Goal: Find specific page/section: Find specific page/section

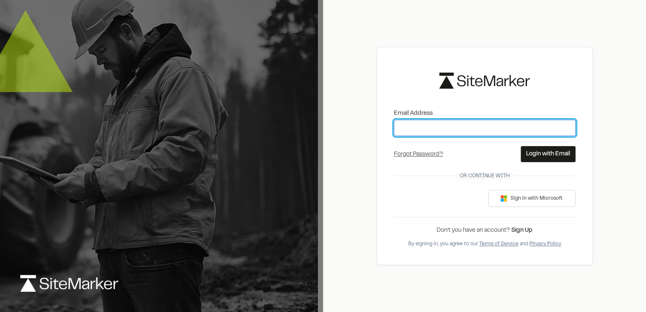
click at [448, 124] on input "Email Address" at bounding box center [485, 128] width 182 height 16
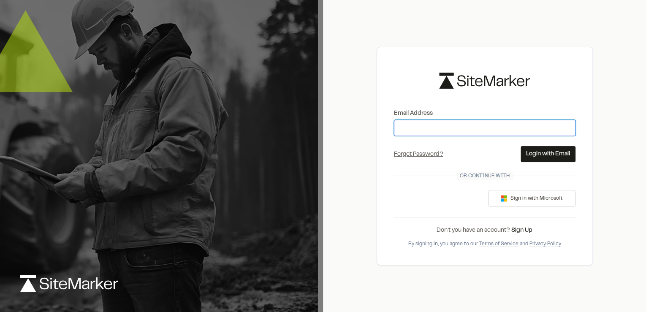
type input "**********"
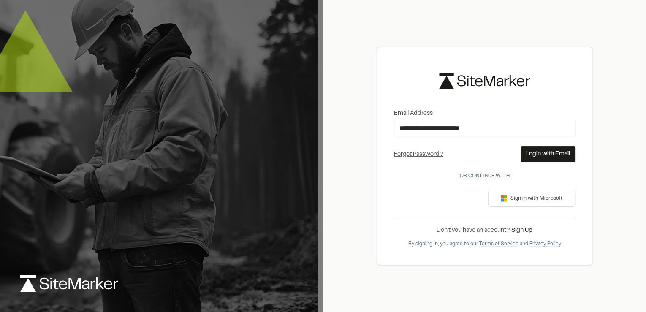
click at [562, 150] on button "Login with Email" at bounding box center [548, 154] width 55 height 16
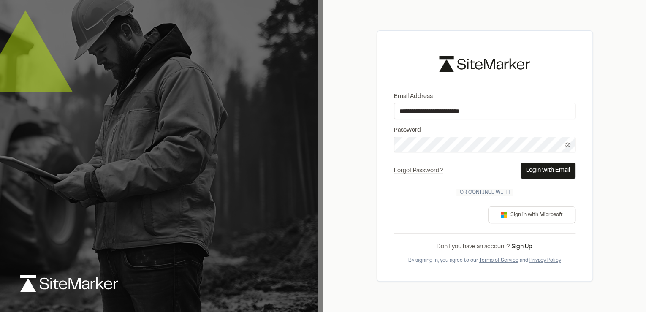
click at [546, 172] on button "Login with Email" at bounding box center [548, 171] width 55 height 16
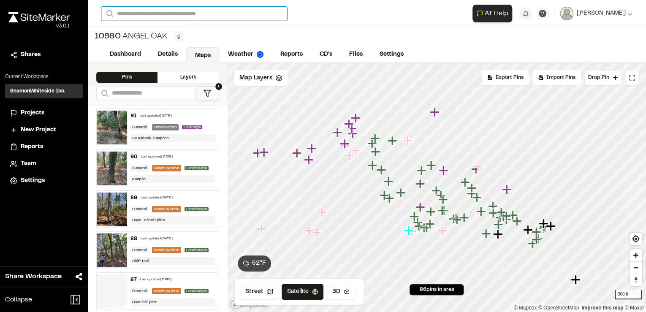
click at [147, 13] on input "Search" at bounding box center [194, 14] width 186 height 14
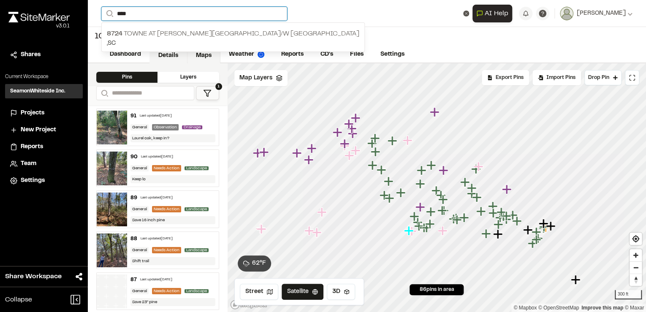
type input "****"
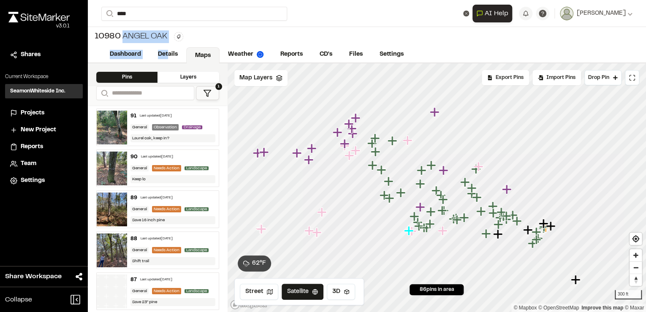
drag, startPoint x: 168, startPoint y: 51, endPoint x: 168, endPoint y: 33, distance: 17.7
click at [169, 35] on div "10980 Angel Oak Dashboard Details Maps Weather Reports CD's Files Settings" at bounding box center [367, 45] width 559 height 36
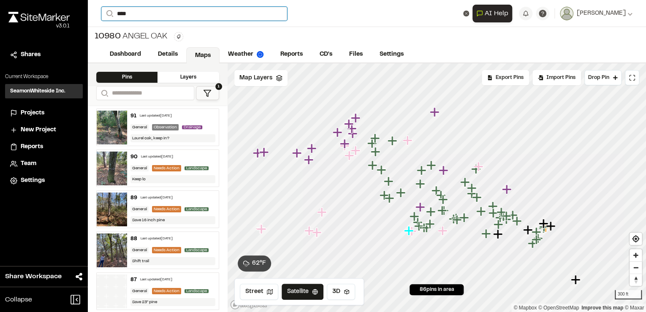
drag, startPoint x: 168, startPoint y: 33, endPoint x: 142, endPoint y: 11, distance: 34.5
click at [142, 11] on input "****" at bounding box center [194, 14] width 186 height 14
click at [148, 36] on p "8724 Towne at [PERSON_NAME][GEOGRAPHIC_DATA]" at bounding box center [233, 34] width 253 height 10
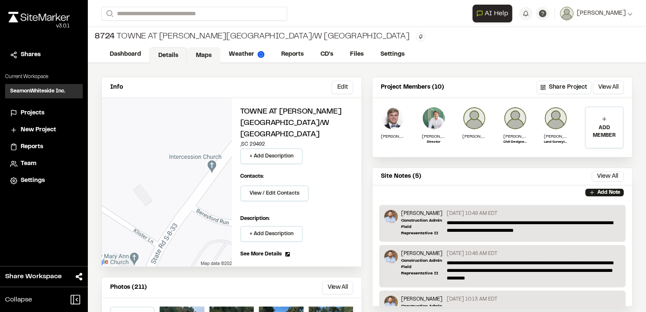
click at [212, 54] on link "Maps" at bounding box center [203, 55] width 33 height 16
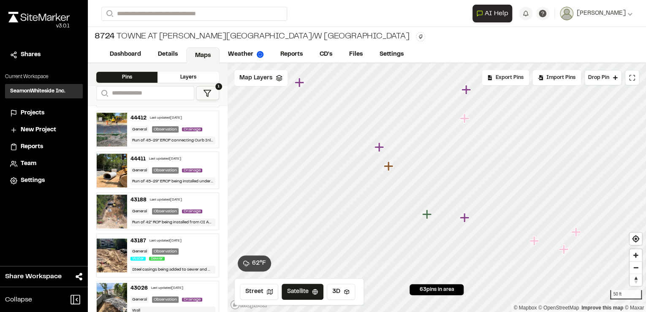
scroll to position [169, 0]
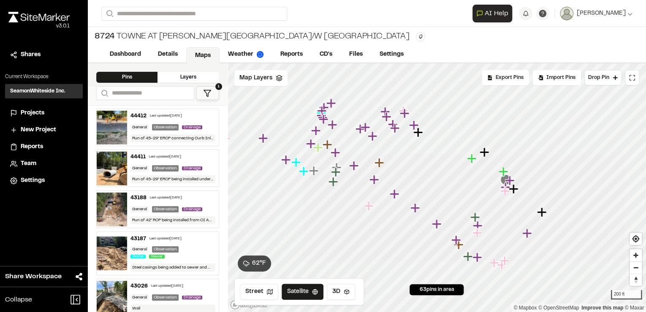
drag, startPoint x: 282, startPoint y: 161, endPoint x: 304, endPoint y: 169, distance: 23.2
click at [304, 169] on icon "Map marker" at bounding box center [303, 170] width 9 height 9
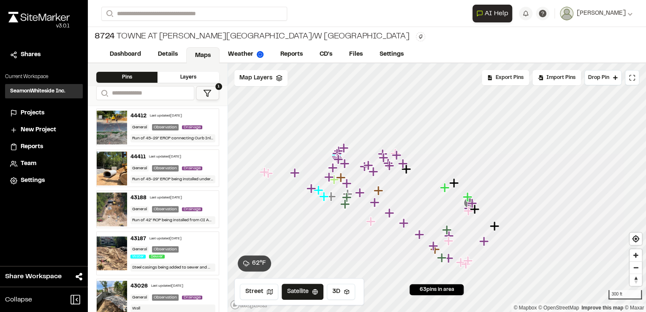
scroll to position [0, 0]
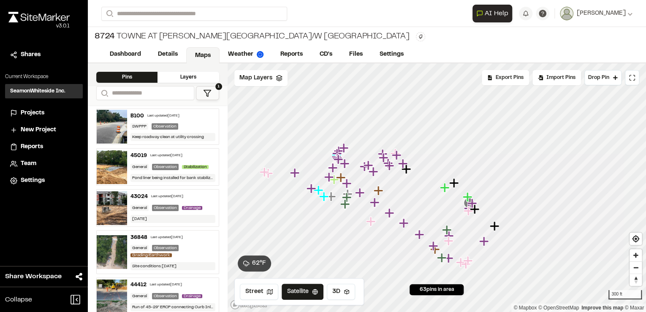
click at [117, 127] on img at bounding box center [112, 127] width 30 height 34
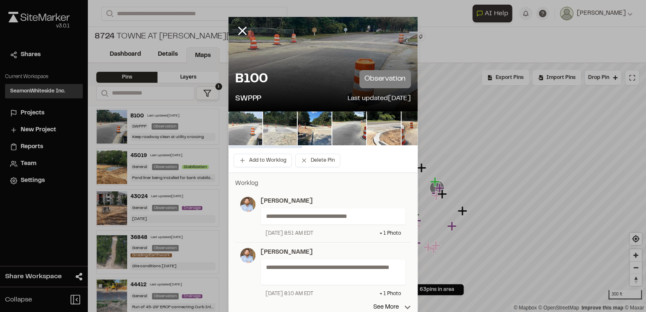
click at [243, 127] on img at bounding box center [246, 129] width 34 height 34
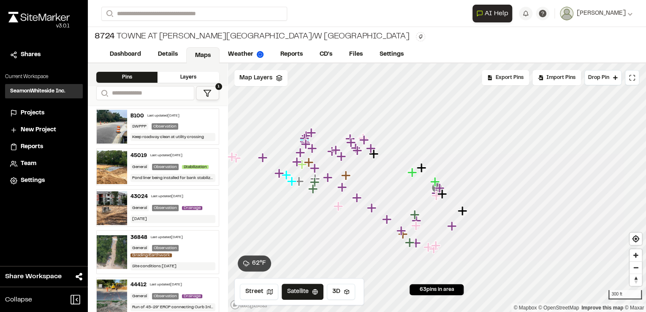
scroll to position [68, 0]
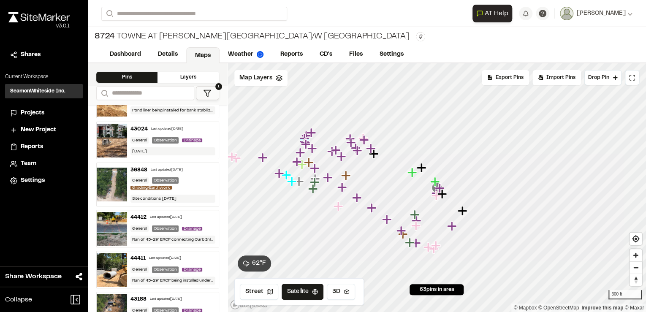
click at [123, 196] on img at bounding box center [112, 185] width 30 height 34
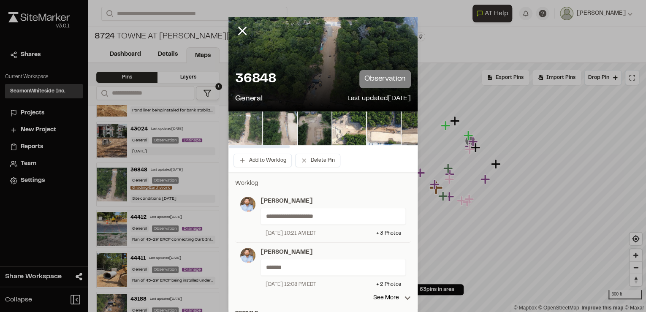
click at [255, 135] on img at bounding box center [246, 129] width 34 height 34
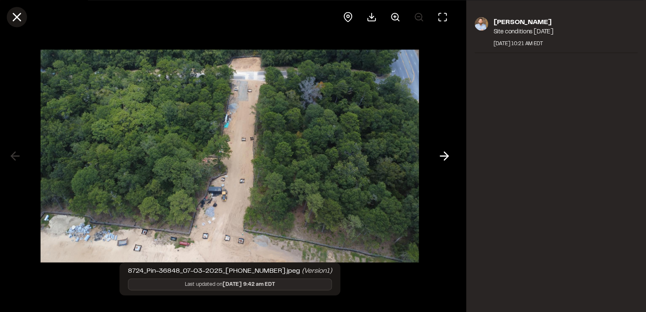
click at [16, 19] on icon at bounding box center [17, 17] width 14 height 14
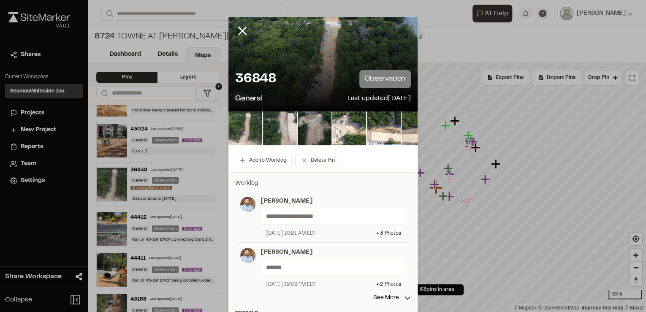
click at [248, 28] on div at bounding box center [249, 37] width 41 height 41
